Goal: Transaction & Acquisition: Purchase product/service

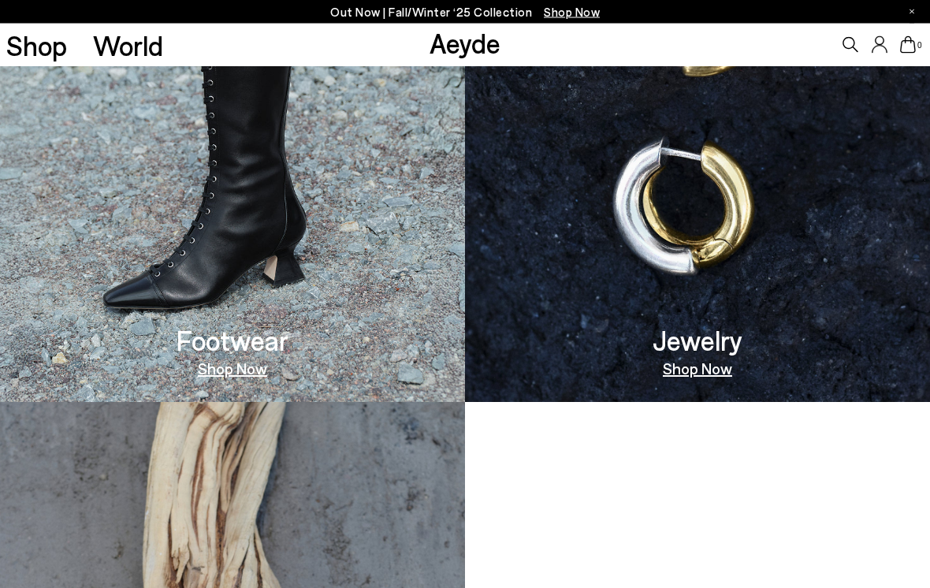
scroll to position [1042, 0]
click at [145, 284] on img at bounding box center [232, 120] width 465 height 564
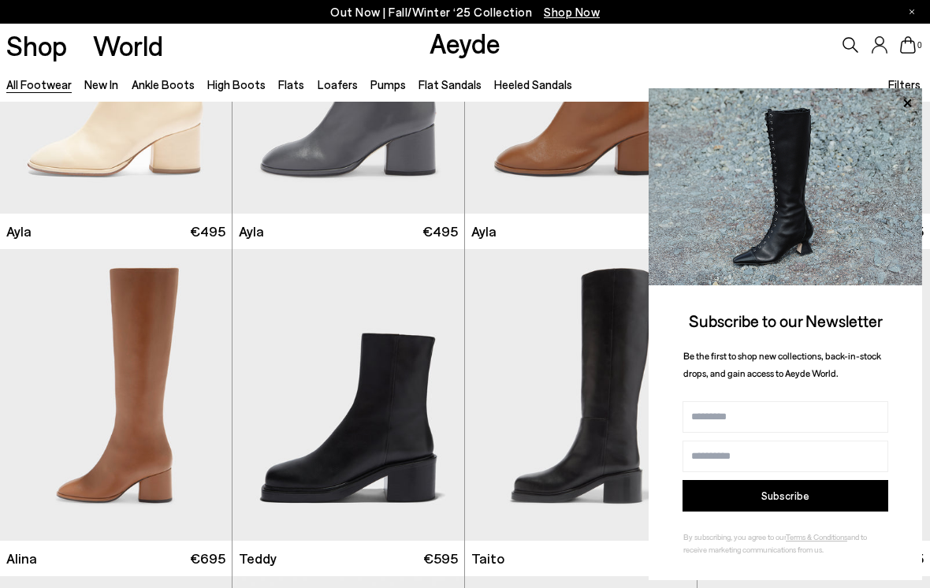
scroll to position [7048, 0]
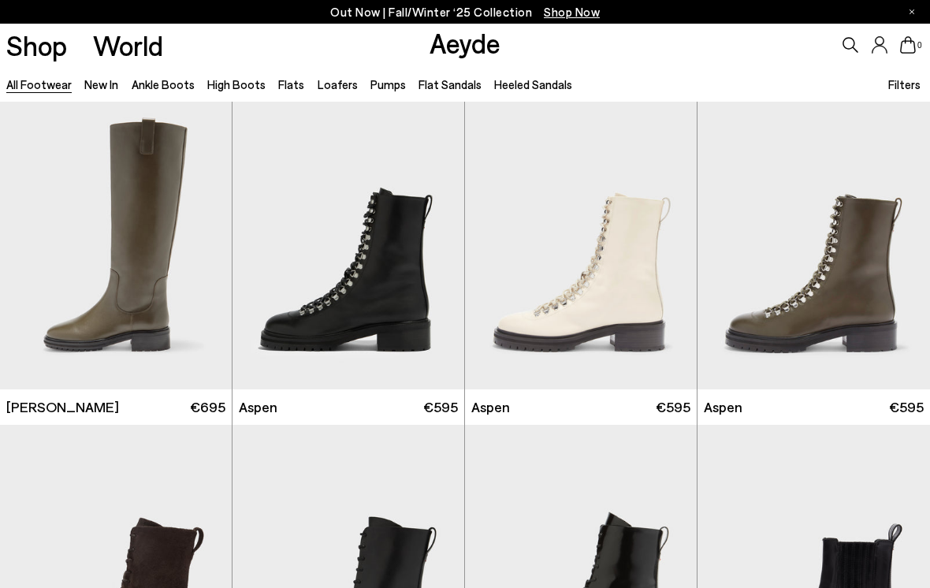
scroll to position [8554, 0]
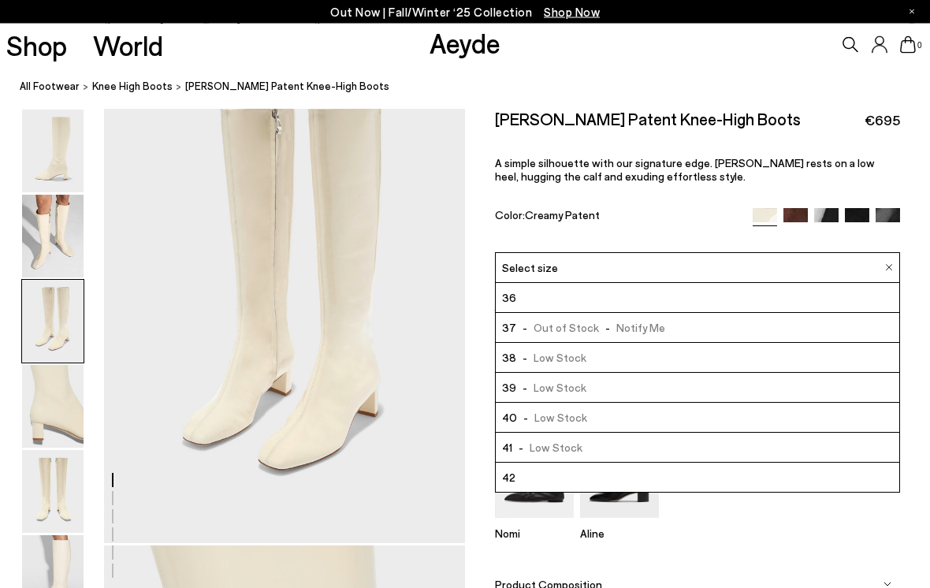
scroll to position [1027, 0]
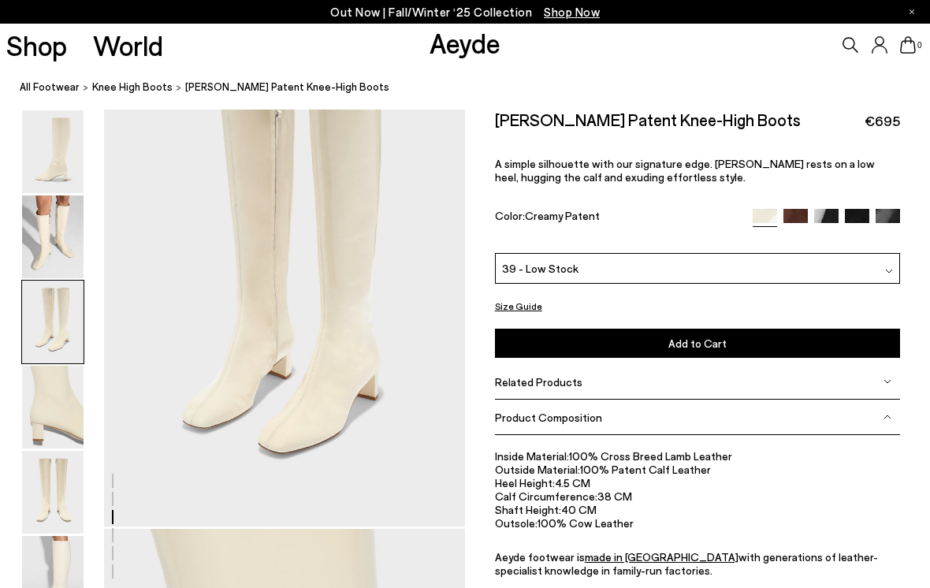
scroll to position [1030, 0]
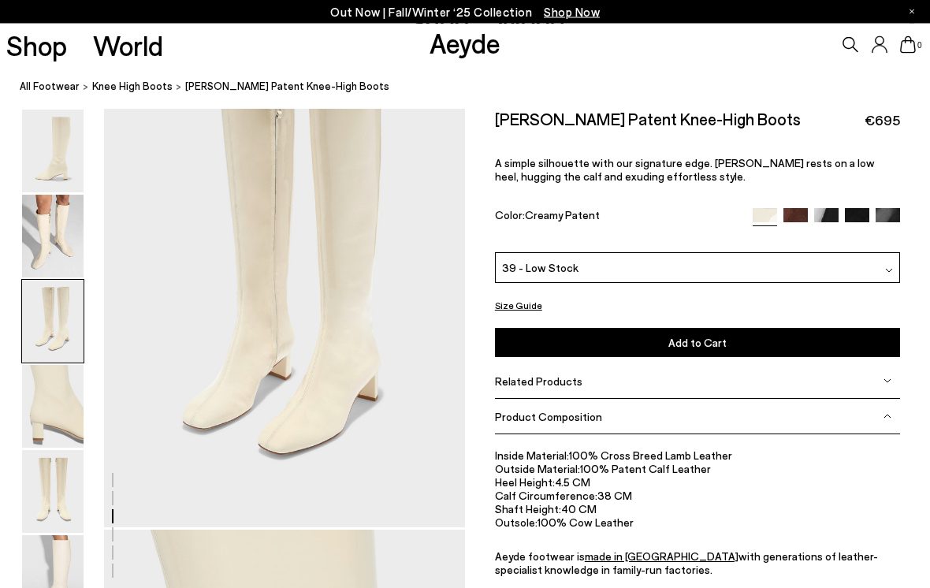
click at [786, 221] on img at bounding box center [795, 221] width 24 height 24
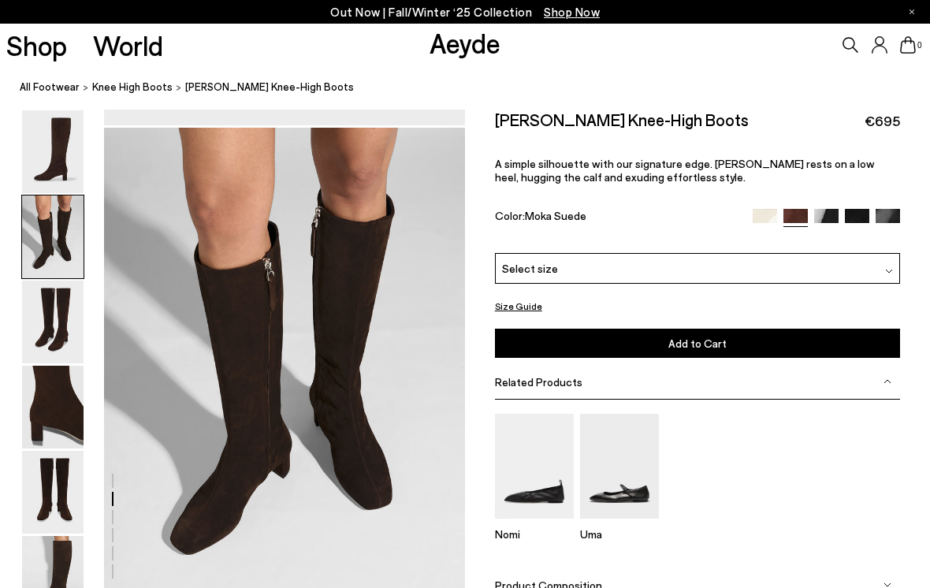
scroll to position [484, 0]
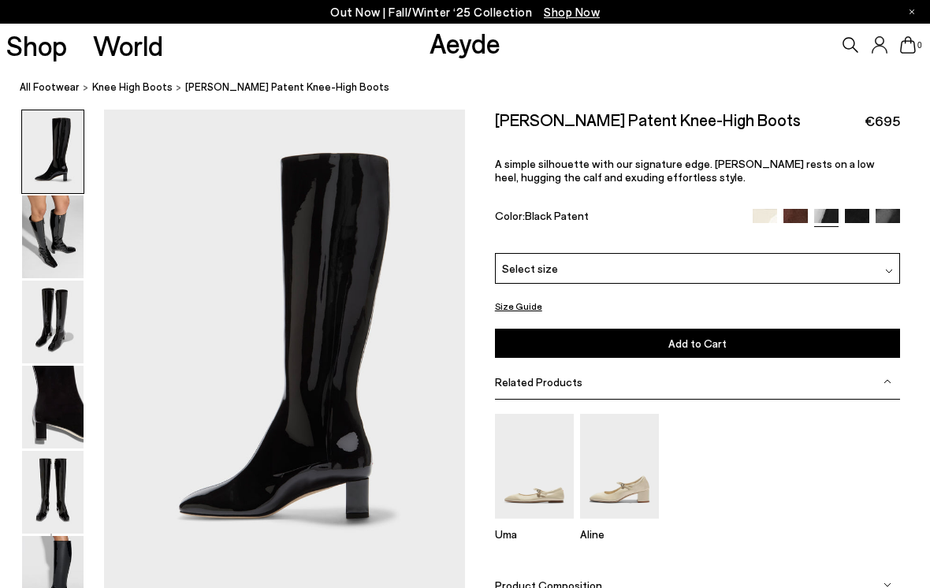
click at [860, 217] on img at bounding box center [857, 221] width 24 height 24
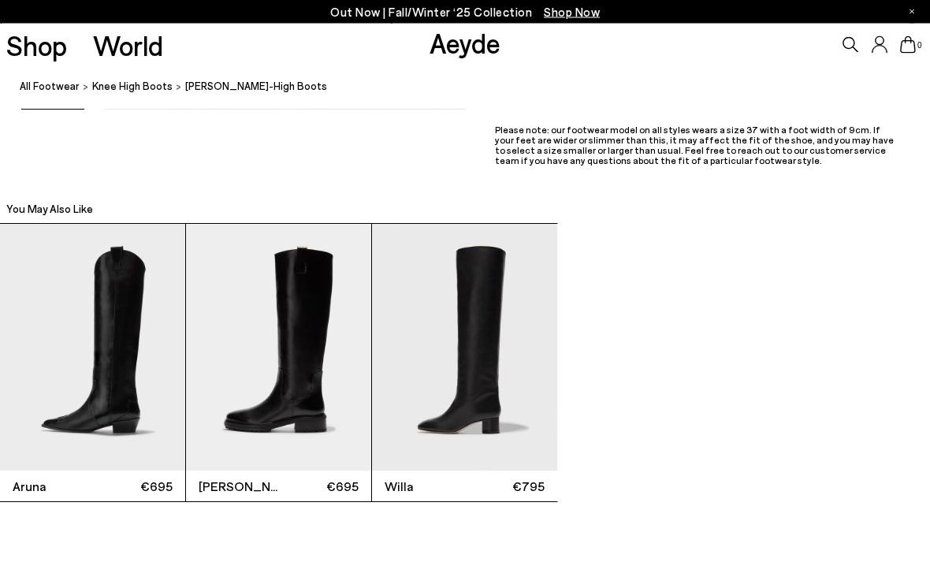
scroll to position [2924, 0]
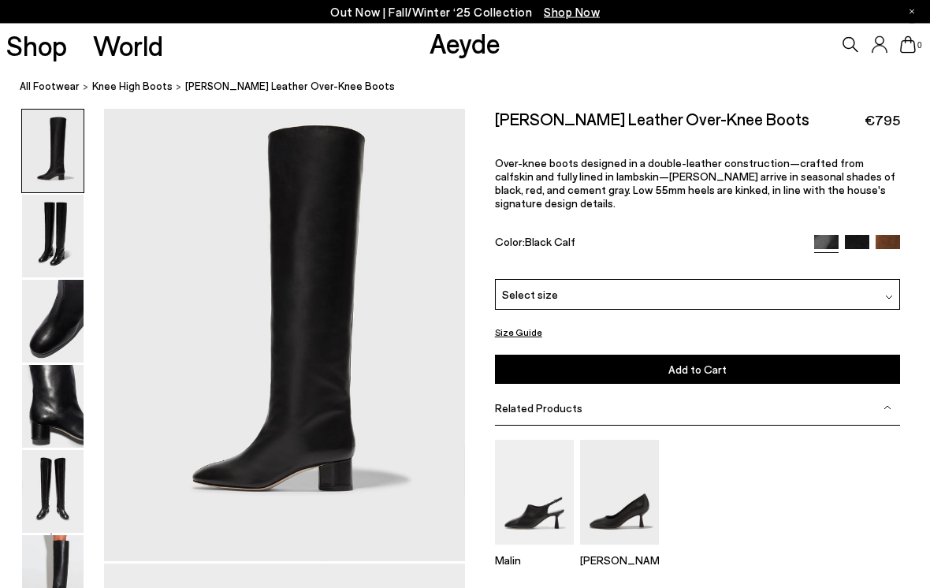
scroll to position [27, 0]
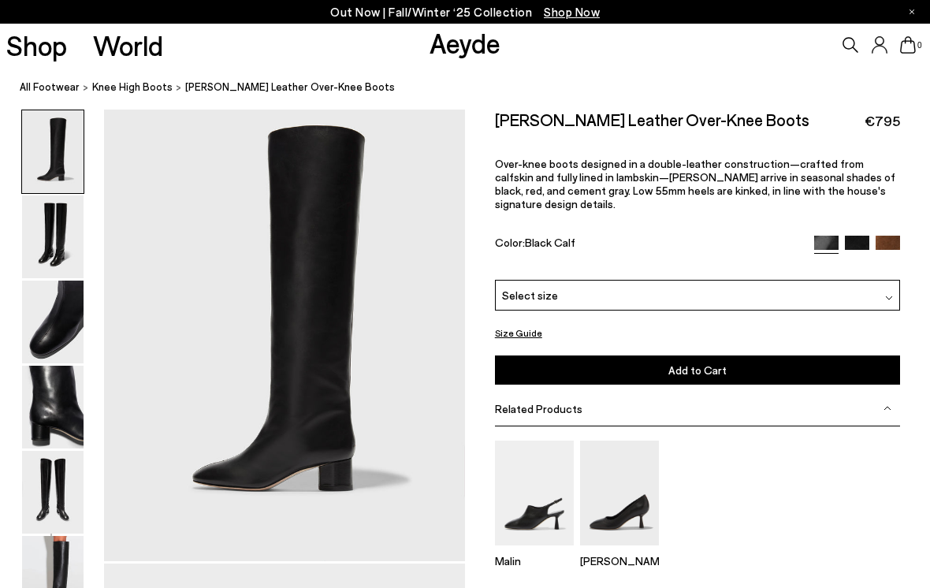
click at [44, 306] on img at bounding box center [52, 321] width 61 height 83
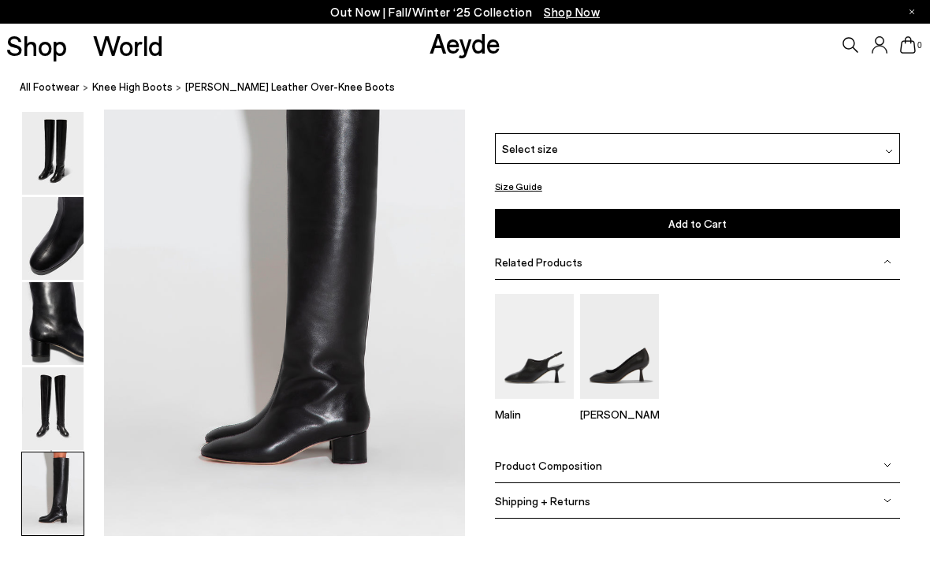
scroll to position [2474, 0]
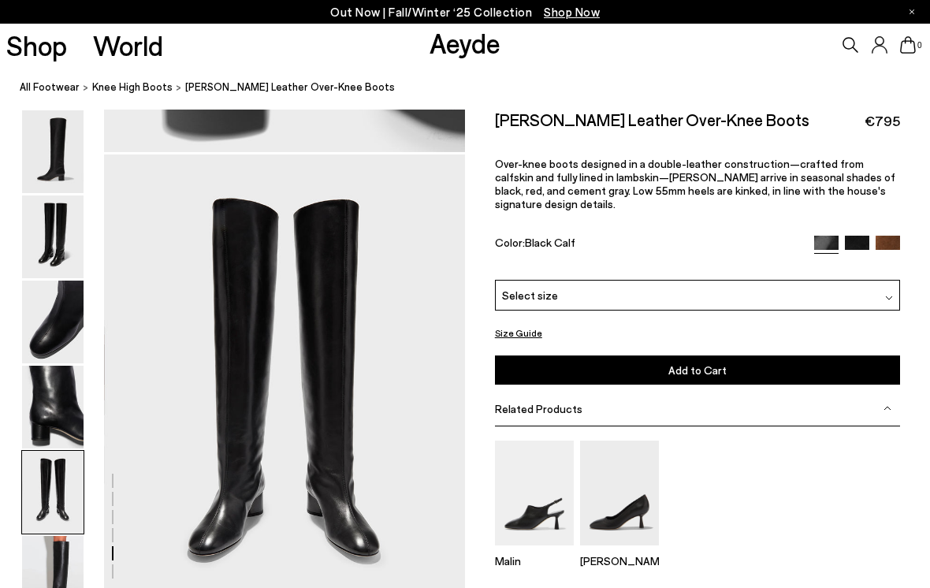
scroll to position [1885, 0]
click at [826, 323] on div "Size Guide" at bounding box center [698, 333] width 406 height 20
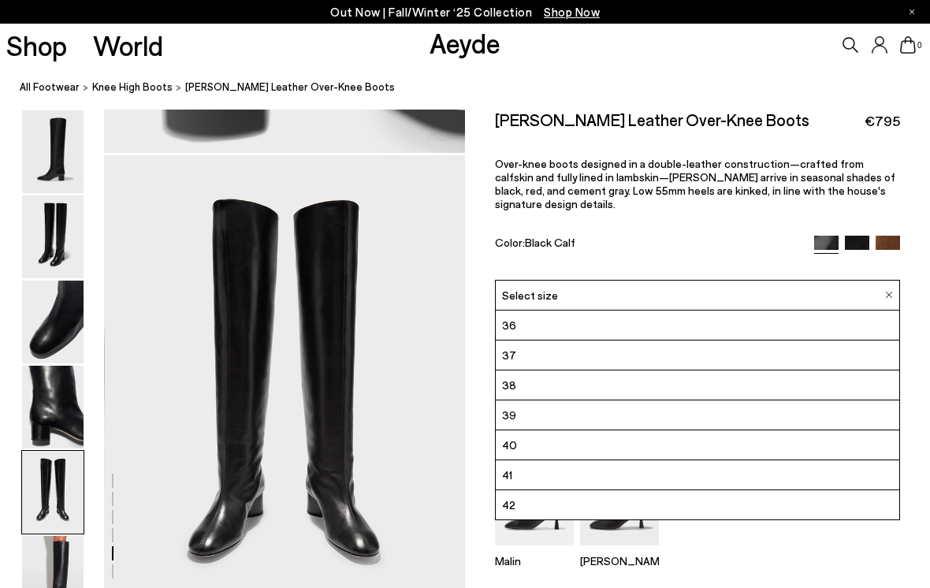
scroll to position [1882, 0]
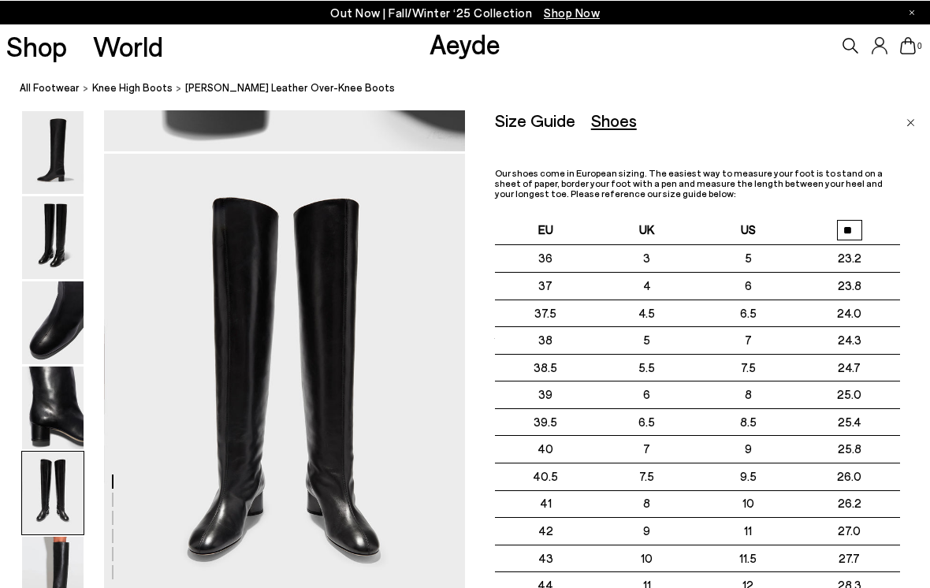
scroll to position [1887, 0]
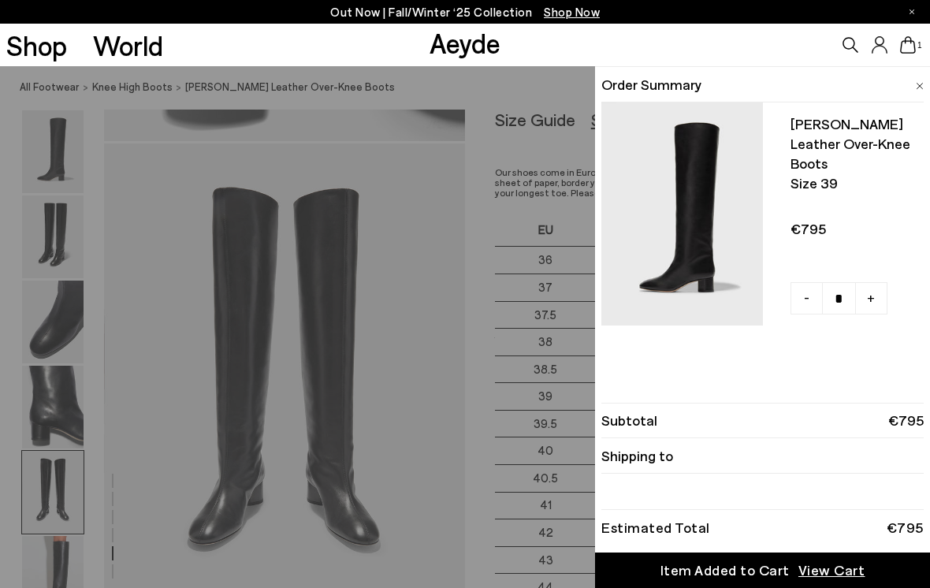
scroll to position [1896, 0]
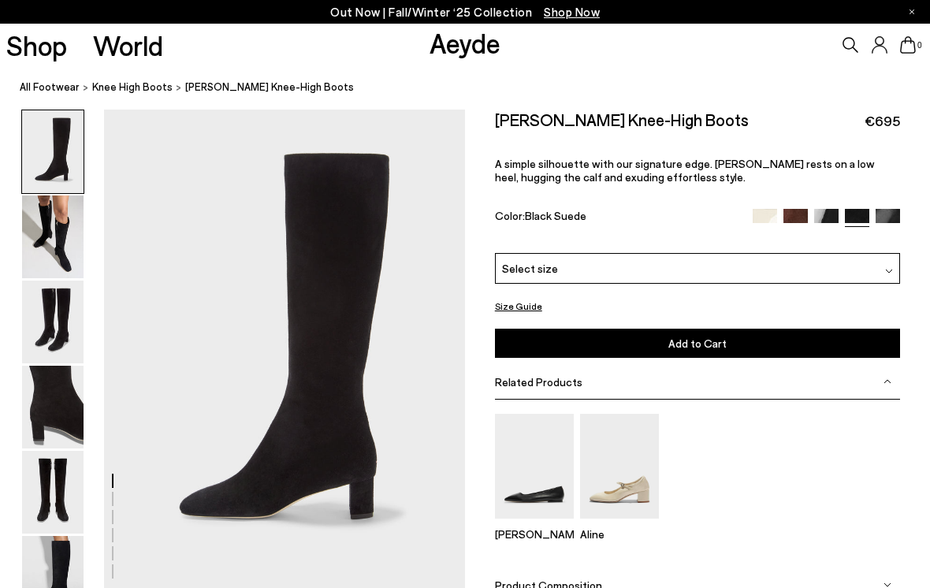
click at [838, 274] on div "Select size" at bounding box center [698, 268] width 406 height 31
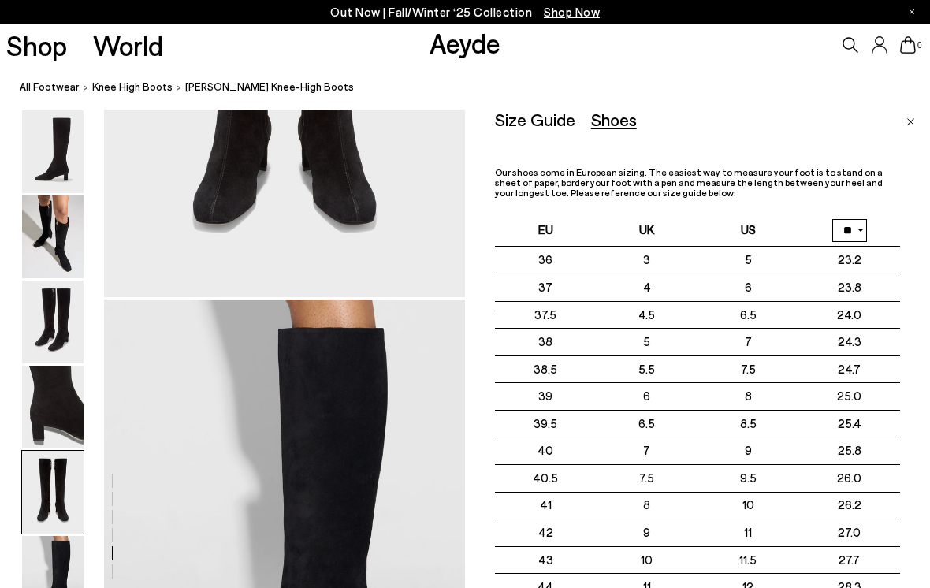
scroll to position [2227, 0]
